Goal: Task Accomplishment & Management: Complete application form

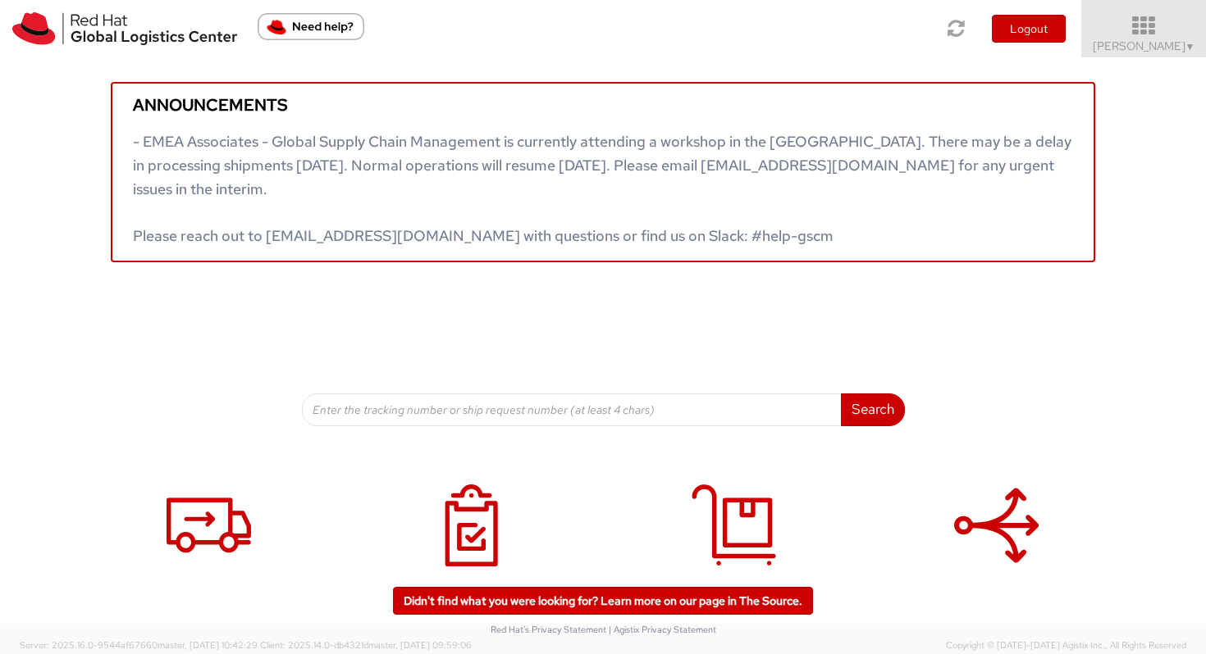
click at [1159, 36] on icon at bounding box center [1144, 26] width 144 height 23
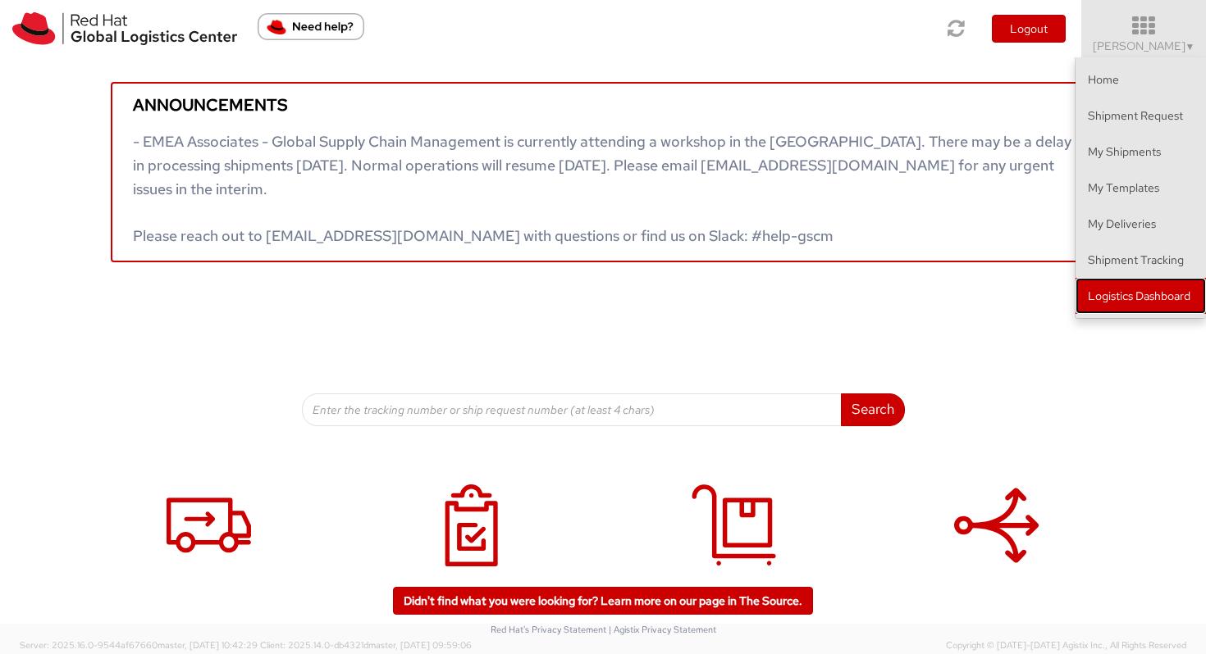
click at [1124, 299] on link "Logistics Dashboard" at bounding box center [1140, 296] width 130 height 36
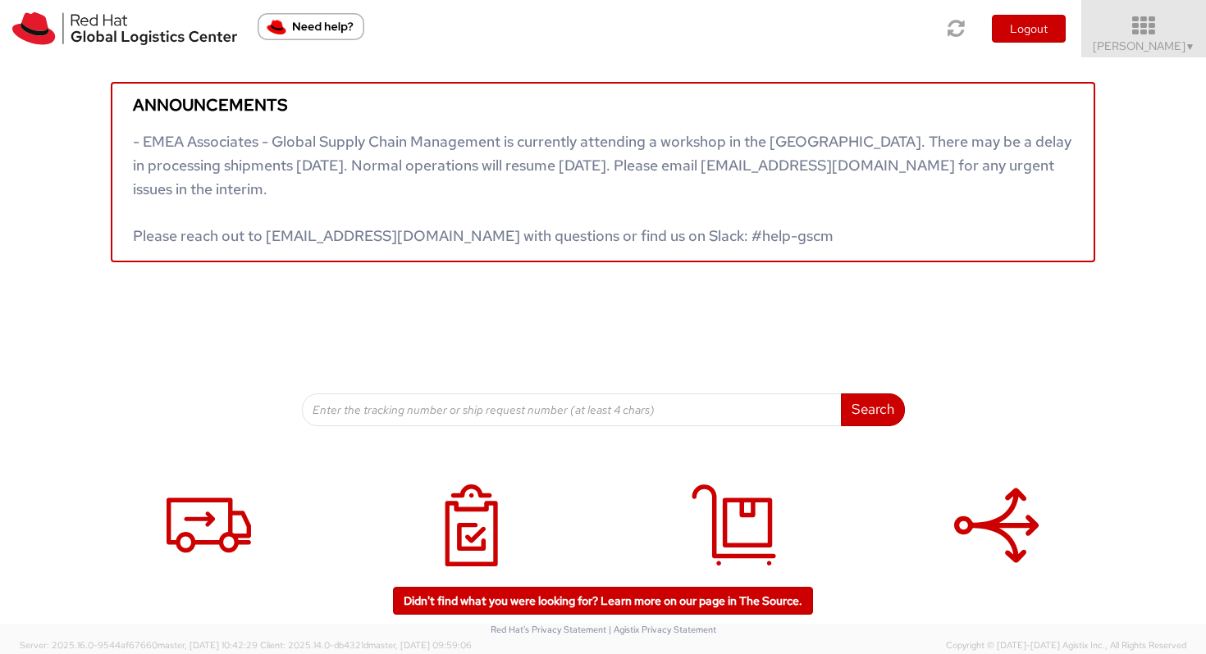
click at [1165, 34] on icon at bounding box center [1144, 26] width 144 height 23
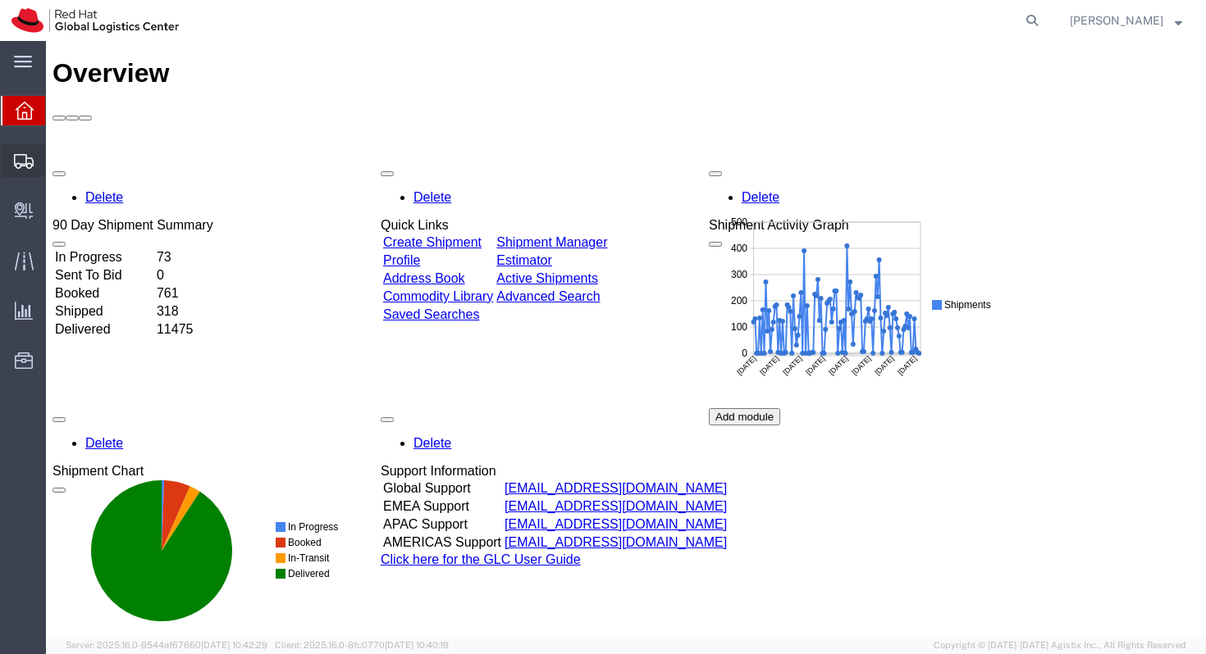
click at [0, 0] on span "Create Shipment" at bounding box center [0, 0] width 0 height 0
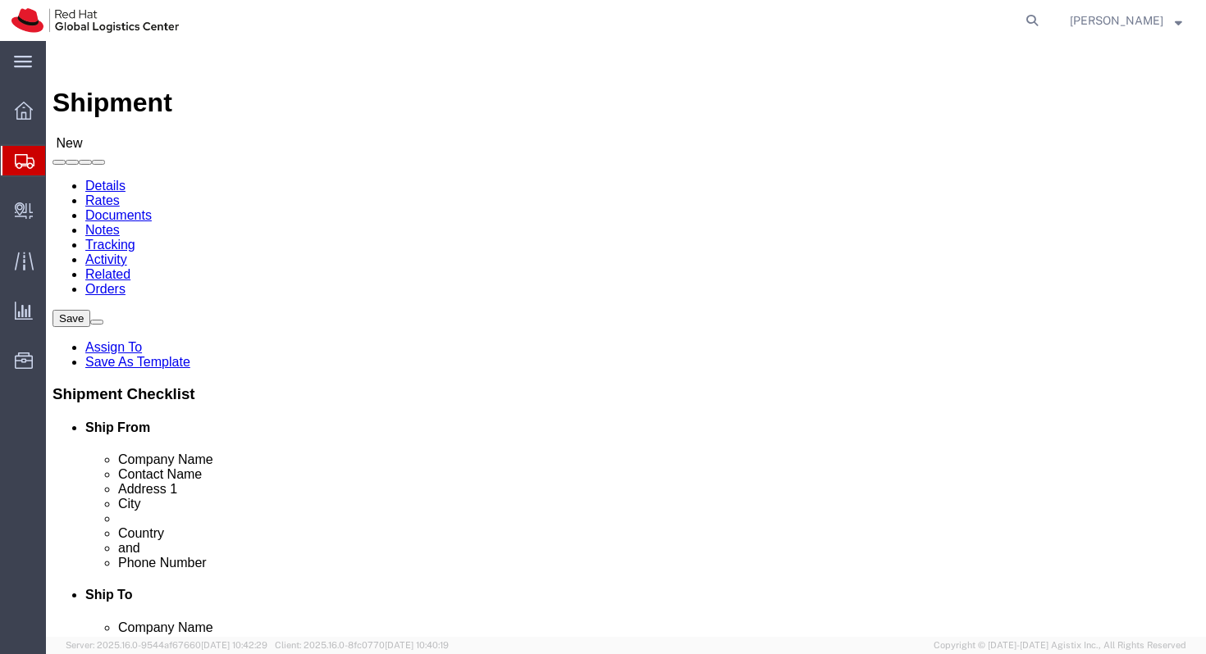
select select
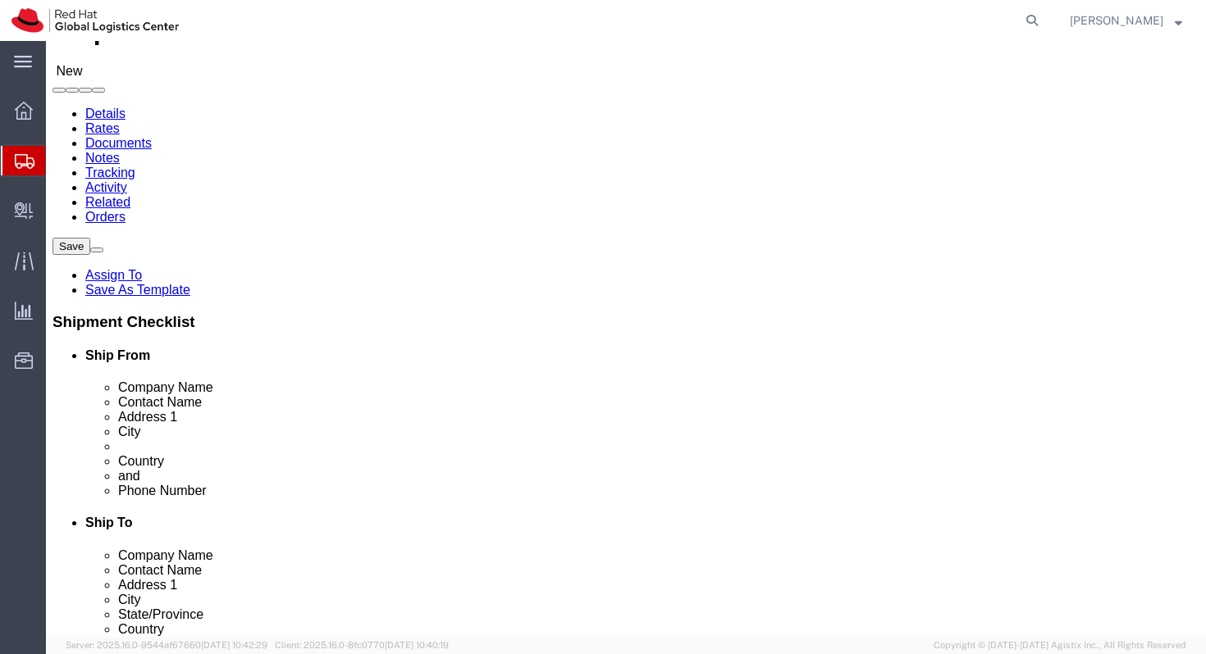
scroll to position [80, 0]
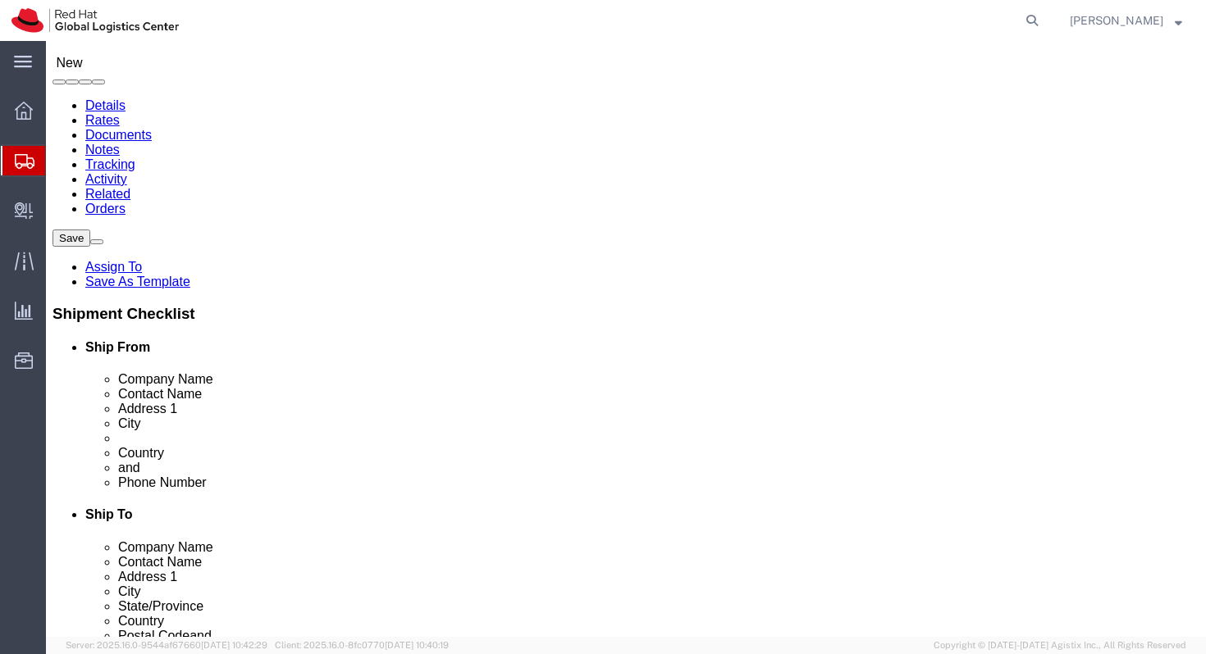
click input "[PERSON_NAME]"
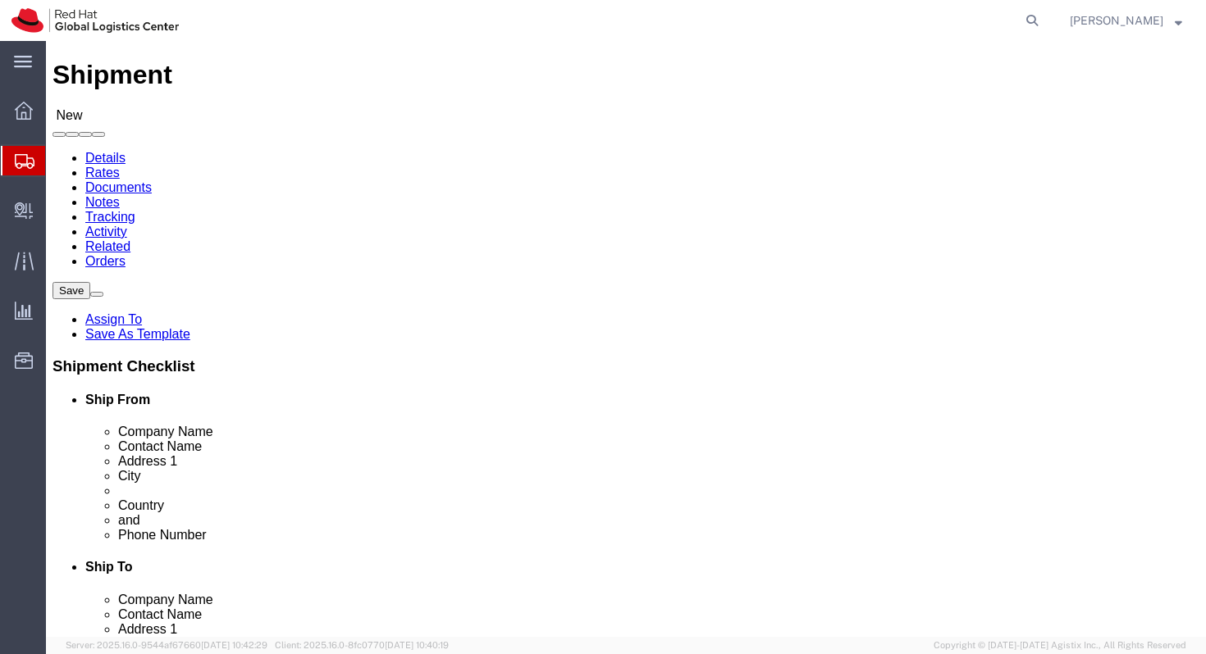
scroll to position [0, 0]
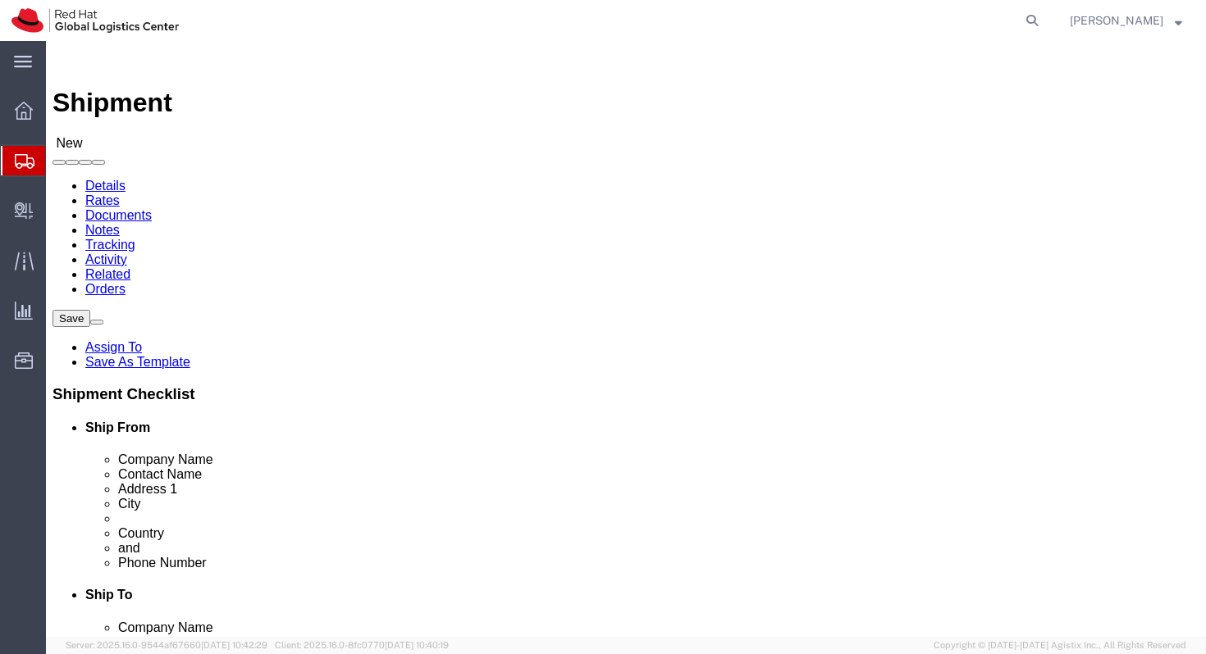
type input "[PERSON_NAME]"
click p "- Red Hat Brasil Limitada - ([PERSON_NAME]) Av. Brg. [PERSON_NAME], 3732, Floor…"
select select "42531"
select select "27"
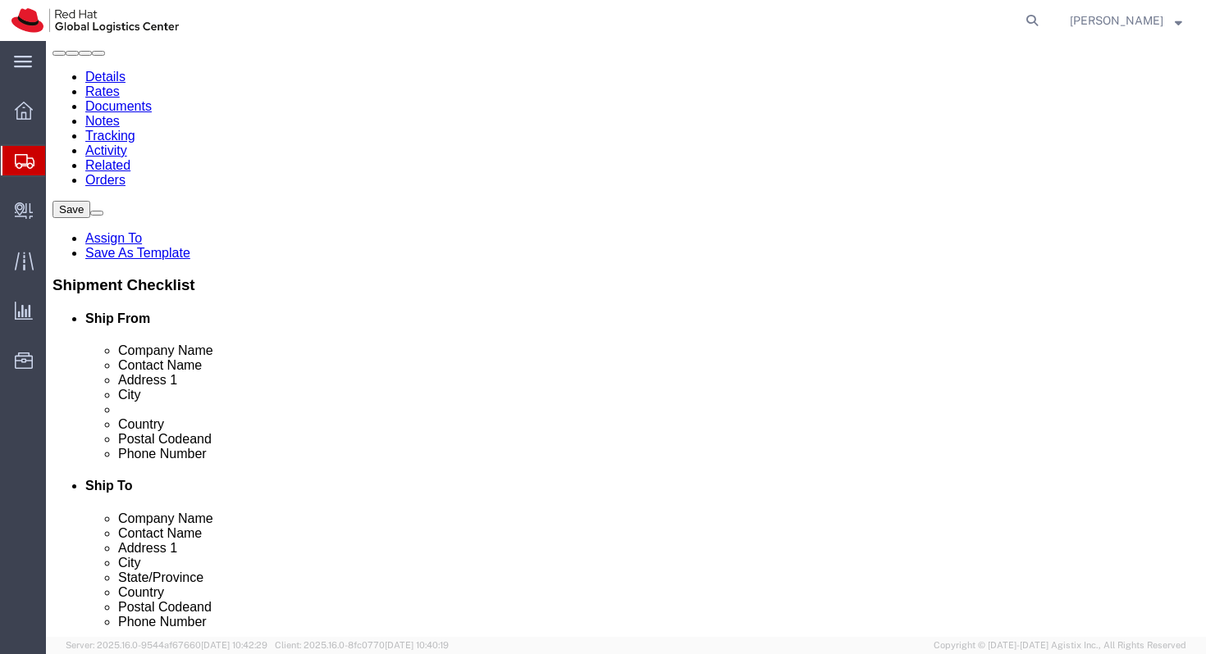
scroll to position [112, 0]
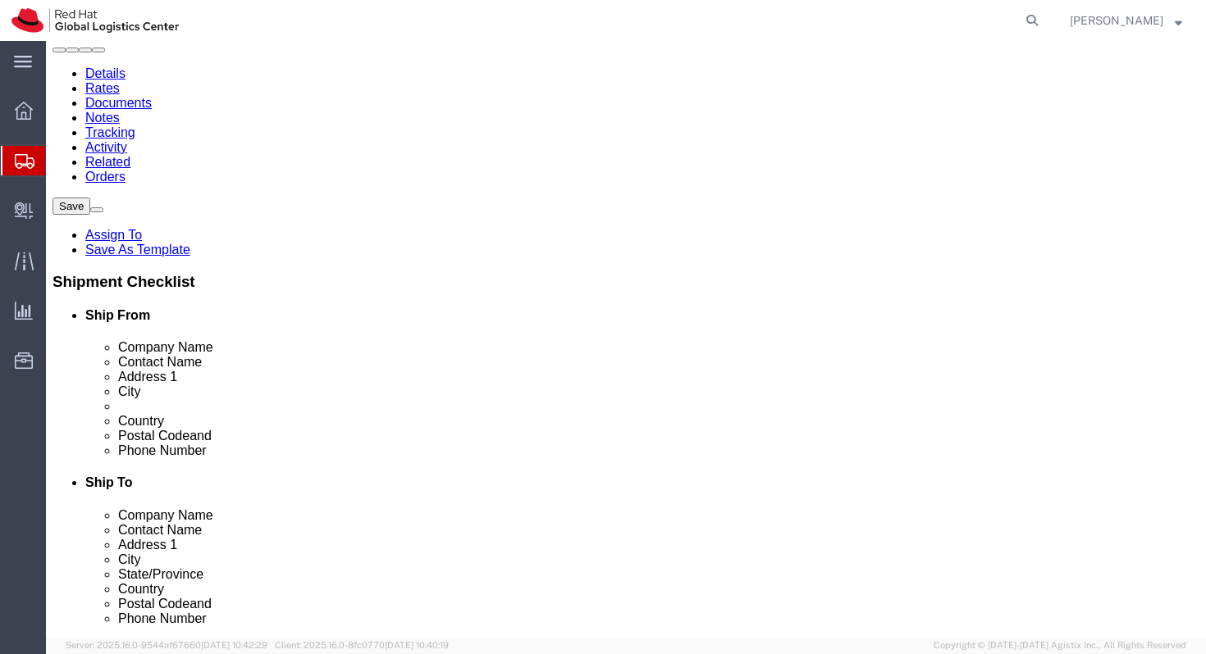
type input "[PERSON_NAME]"
click label "Phone Number"
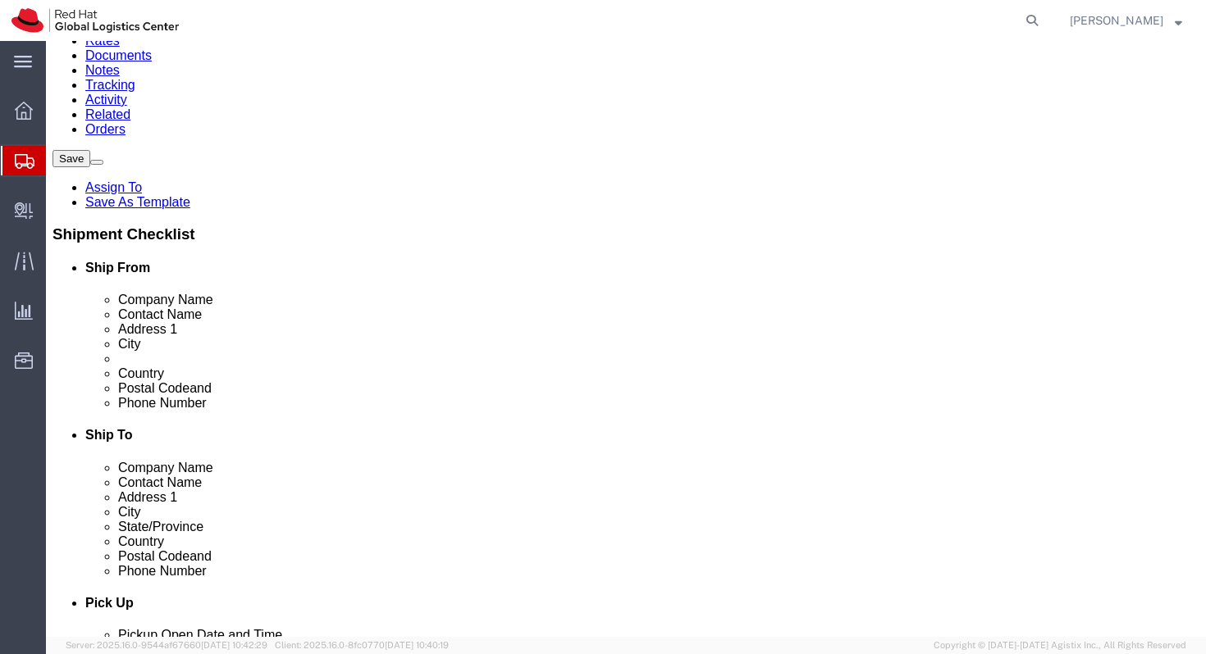
scroll to position [164, 0]
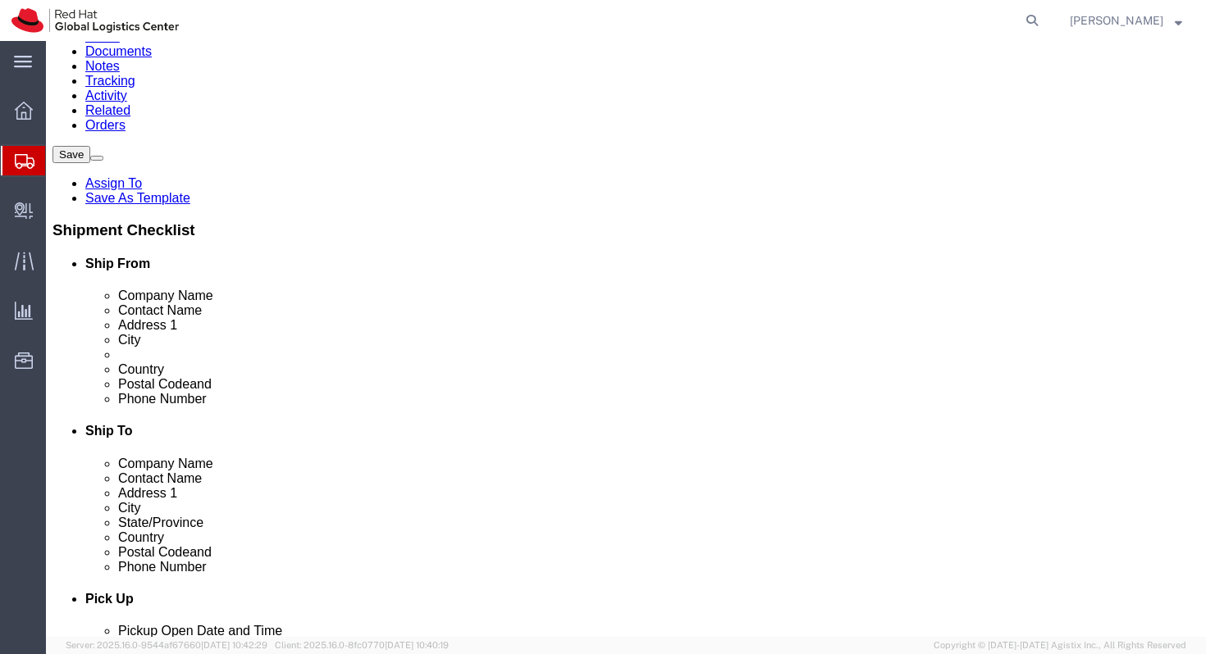
click input "text"
paste input "5511982089651"
type input "5511982089651"
click at [11, 476] on div "main_menu Created with Sketch. Collapse Menu Overview Shipments Shipment Manage…" at bounding box center [23, 347] width 46 height 613
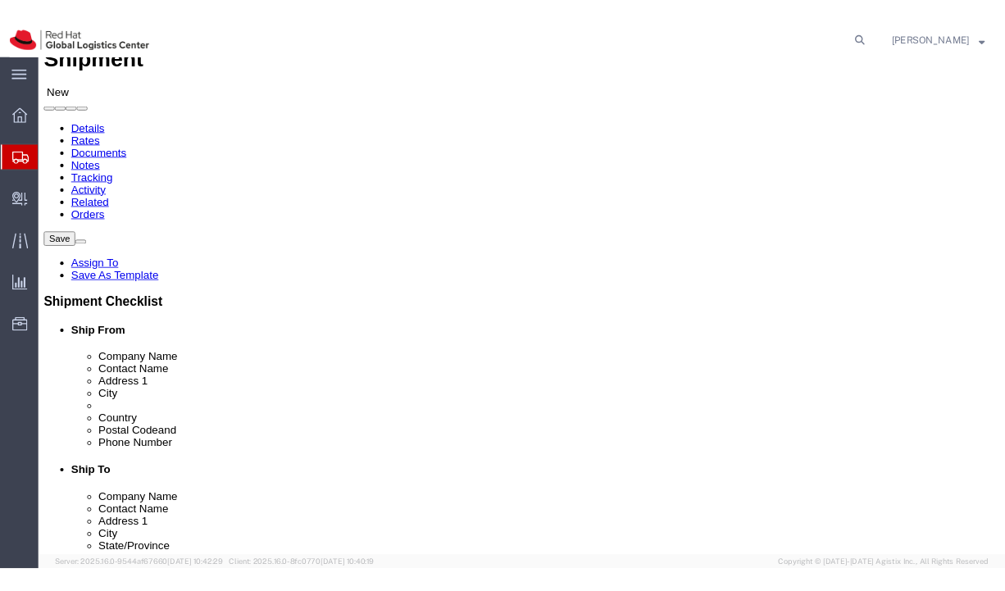
scroll to position [52, 0]
